Goal: Share content: Share content

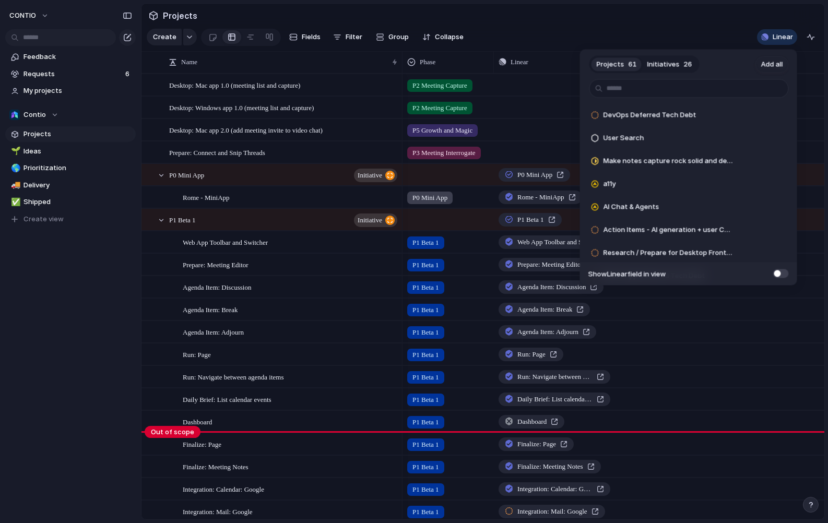
scroll to position [508, 0]
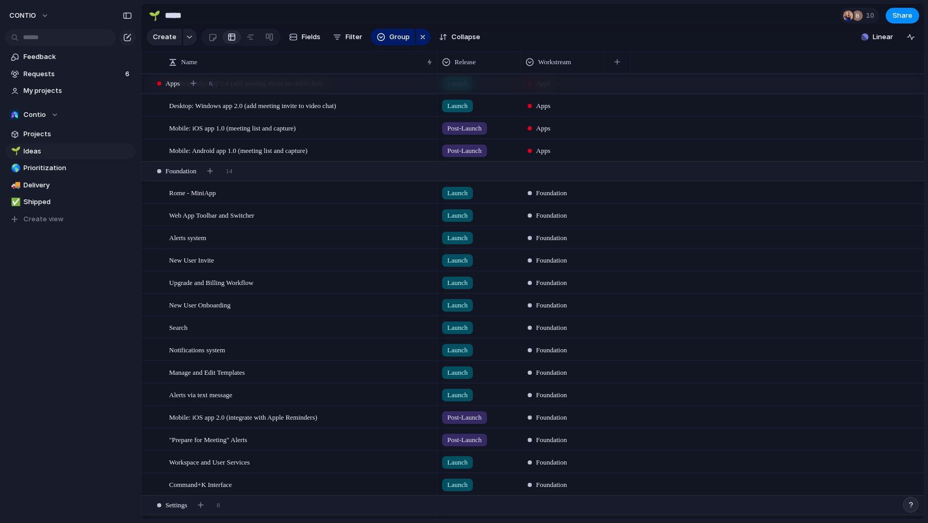
scroll to position [1784, 0]
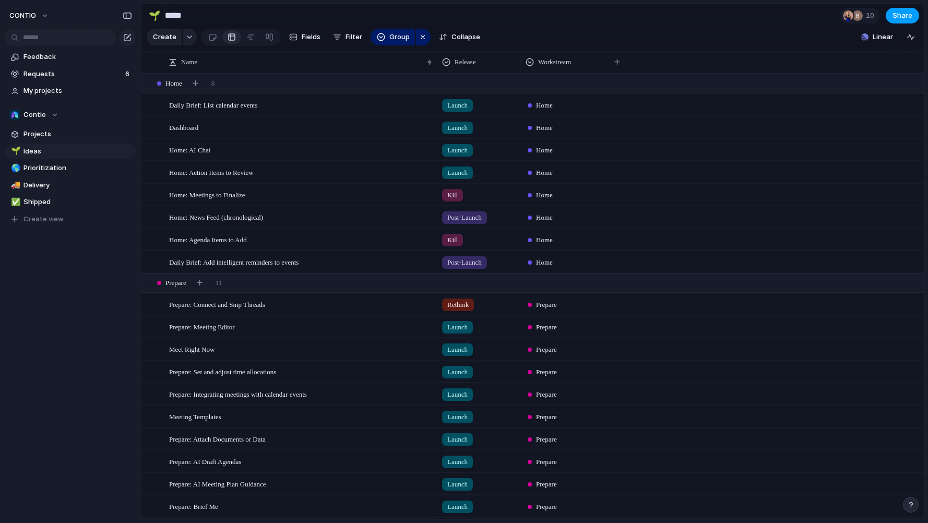
click at [906, 12] on span "Share" at bounding box center [902, 15] width 20 height 10
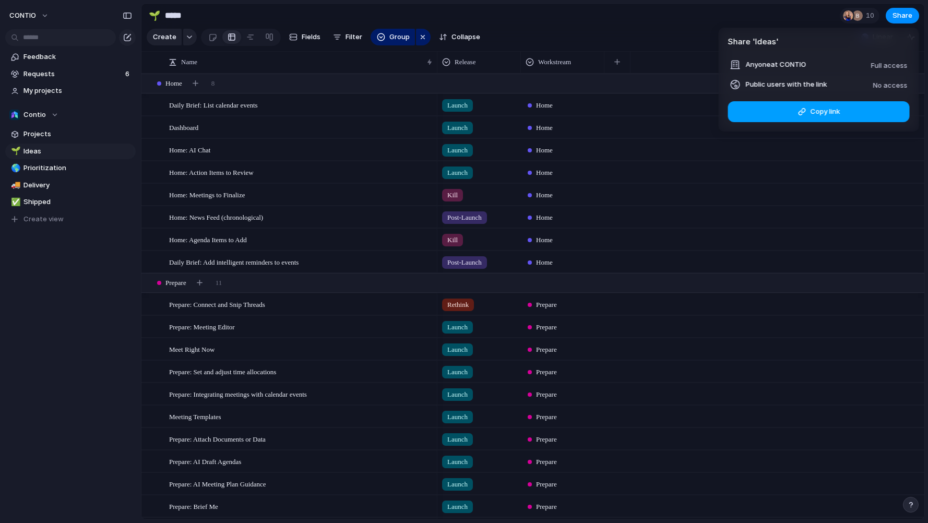
click at [868, 109] on button "Copy link" at bounding box center [819, 111] width 182 height 21
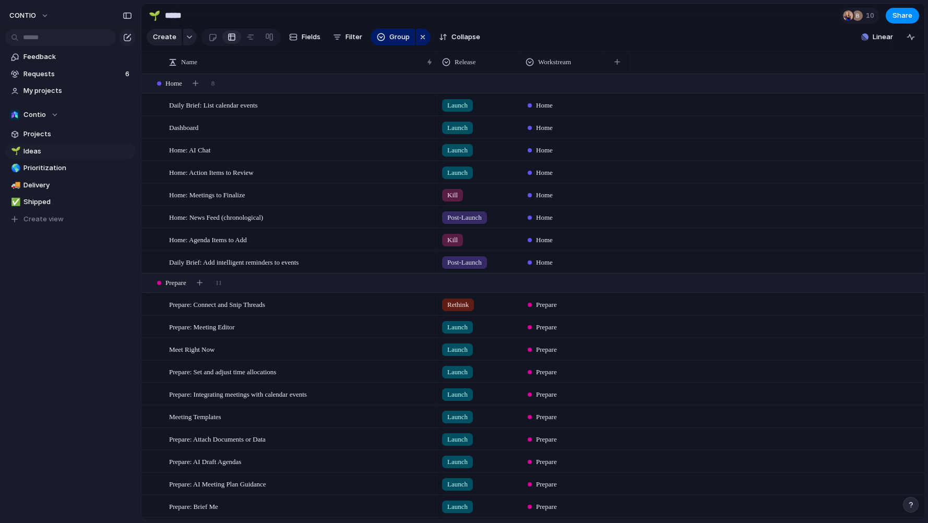
click at [656, 41] on div "Share ' Ideas ' Anyone at CONTIO Full access Public users with the link No acce…" at bounding box center [464, 261] width 928 height 523
click at [867, 15] on span "10" at bounding box center [871, 15] width 11 height 10
click at [867, 15] on div "Seen by Blake Bryant Angie O'Hara Brian de la Motte Mike MacDonald Wyatt Cupp J…" at bounding box center [464, 261] width 928 height 523
click at [38, 18] on button "CONTIO" at bounding box center [30, 15] width 50 height 17
click at [46, 38] on span "Settings" at bounding box center [38, 39] width 29 height 10
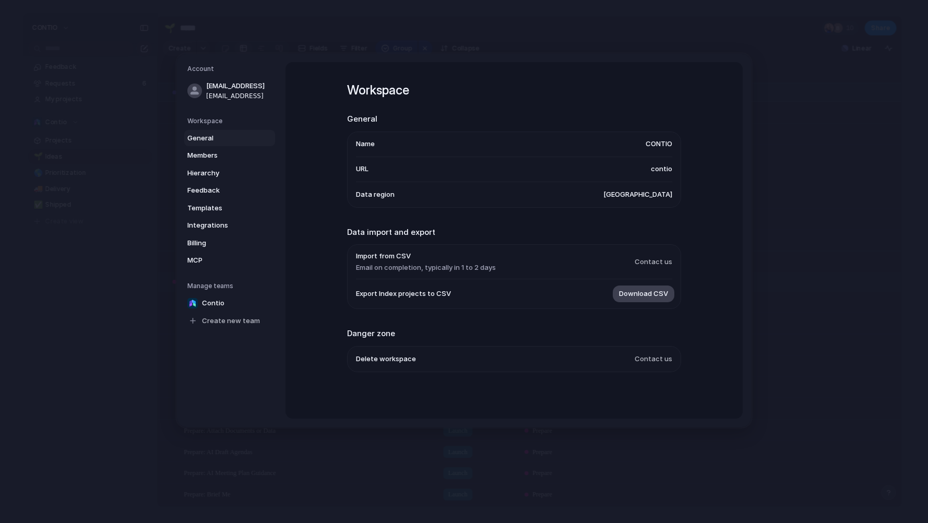
click at [639, 295] on span "Download CSV" at bounding box center [643, 294] width 49 height 10
